Goal: Transaction & Acquisition: Obtain resource

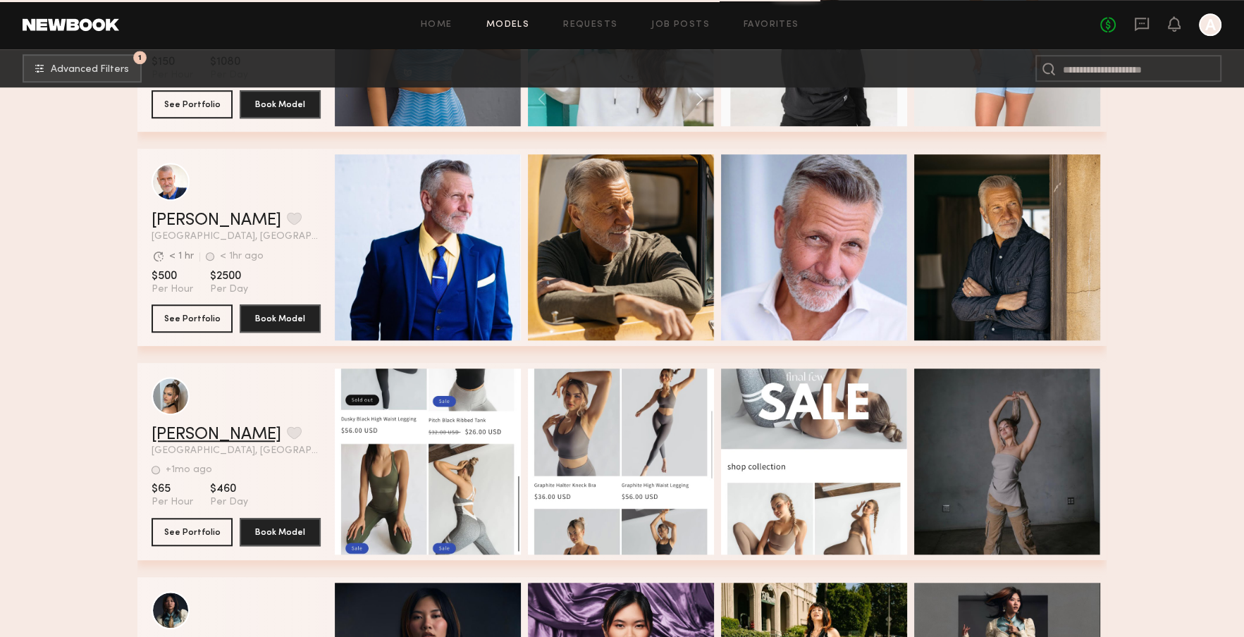
scroll to position [51146, 0]
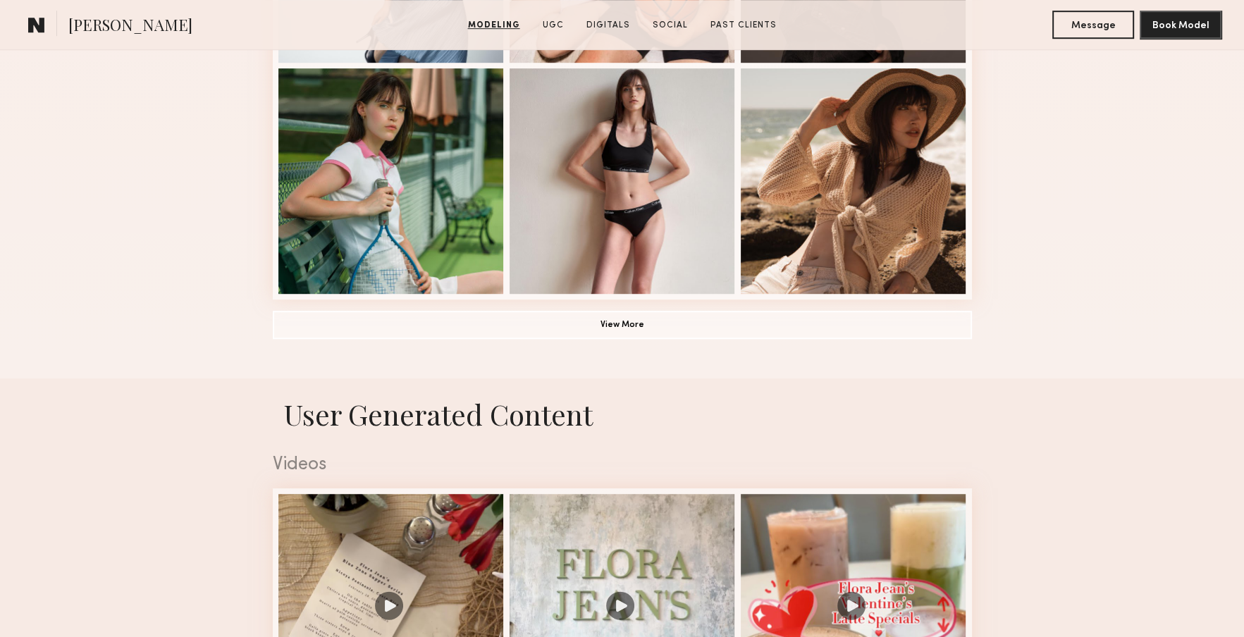
scroll to position [1057, 0]
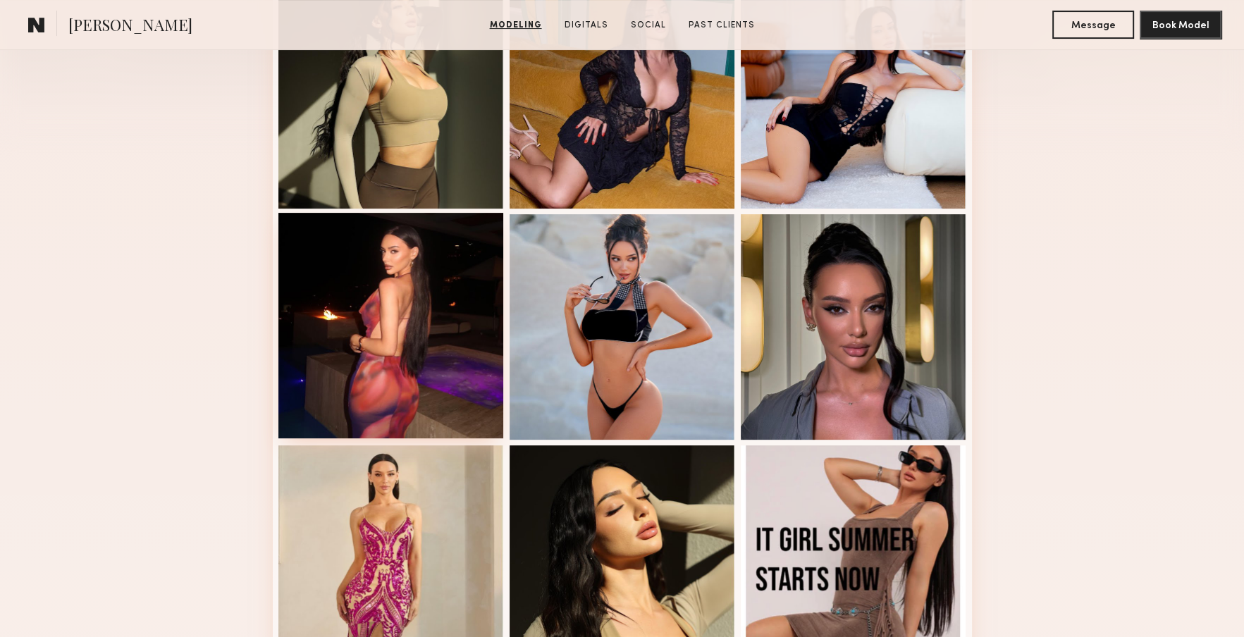
scroll to position [634, 0]
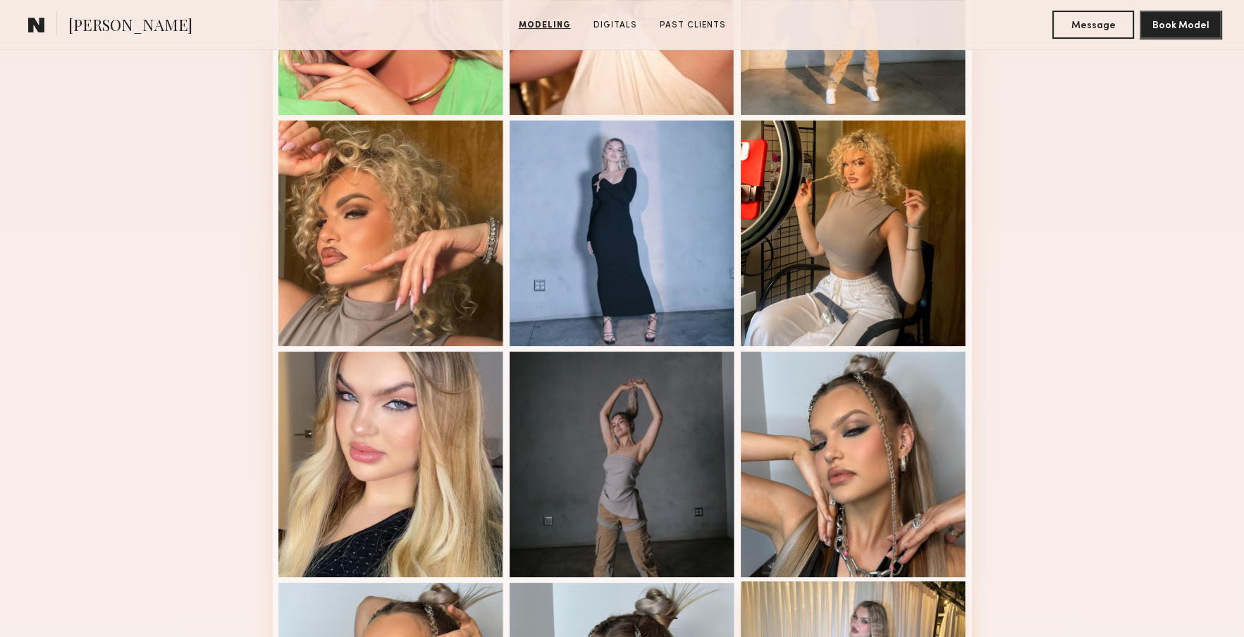
scroll to position [846, 0]
